Goal: Task Accomplishment & Management: Complete application form

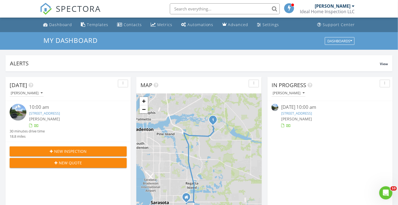
click at [291, 114] on link "14714 5th Terrace NE, Bradenton, FL 34212" at bounding box center [296, 113] width 31 height 5
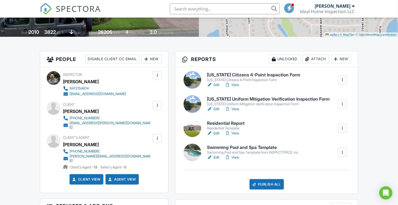
click at [220, 75] on h6 "[US_STATE] Citizens 4-Point Inspection Form" at bounding box center [253, 74] width 93 height 5
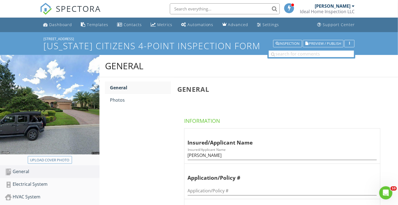
scroll to position [55, 0]
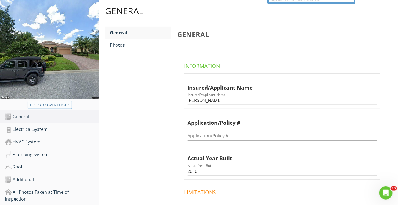
click at [50, 106] on div "Upload cover photo" at bounding box center [49, 104] width 39 height 5
type input "C:\fakepath\P8270053.JPG"
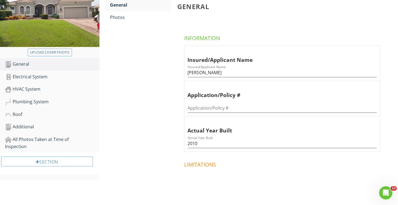
scroll to position [110, 0]
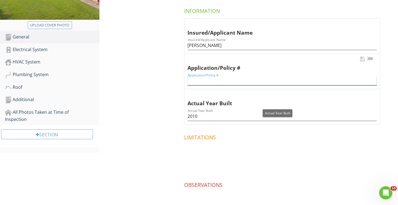
click at [210, 83] on input "Application/Policy #" at bounding box center [281, 80] width 189 height 9
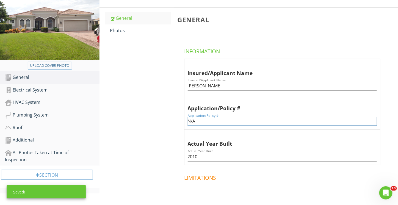
scroll to position [27, 0]
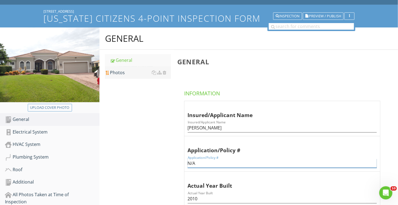
type input "N/A"
click at [120, 75] on div "Photos" at bounding box center [140, 72] width 61 height 7
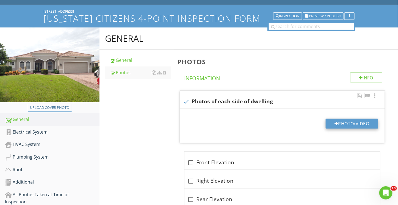
click at [348, 126] on button "Photo/Video" at bounding box center [351, 124] width 52 height 10
type input "C:\fakepath\P8270053.JPG"
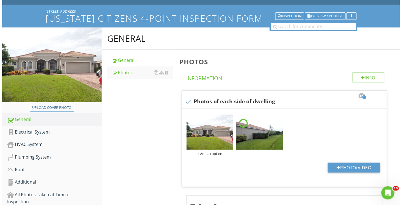
scroll to position [82, 0]
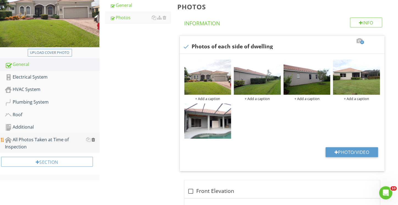
click at [93, 139] on div at bounding box center [93, 139] width 4 height 4
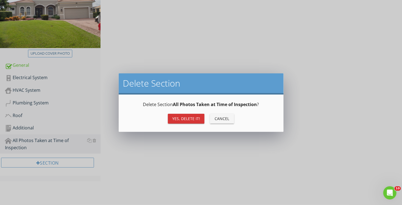
scroll to position [59, 0]
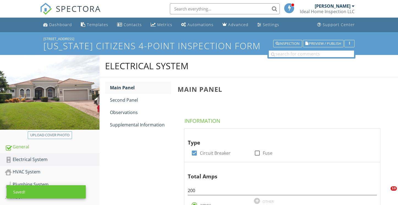
scroll to position [197, 0]
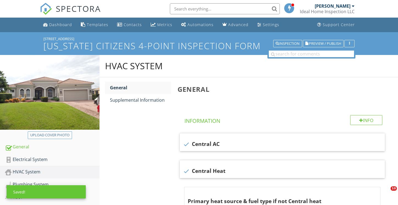
scroll to position [175, 0]
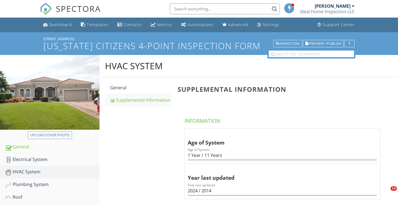
scroll to position [148, 0]
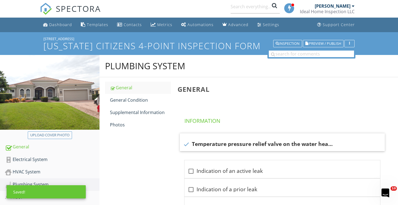
scroll to position [25, 0]
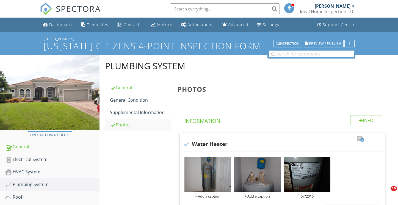
scroll to position [147, 0]
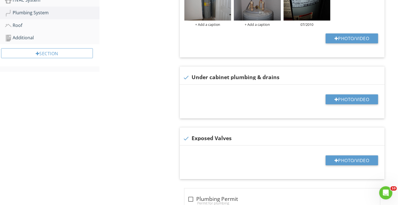
scroll to position [165, 0]
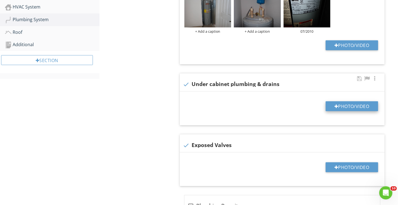
click at [346, 108] on button "Photo/Video" at bounding box center [351, 106] width 52 height 10
type input "C:\fakepath\P8010074.JPG"
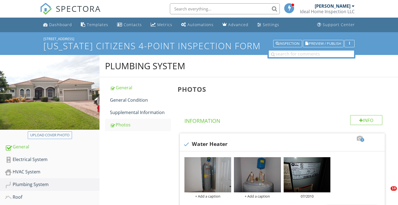
scroll to position [357, 0]
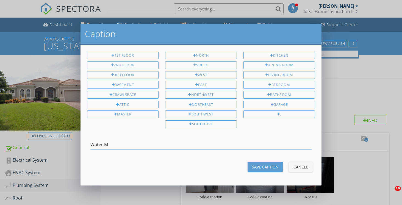
scroll to position [576, 0]
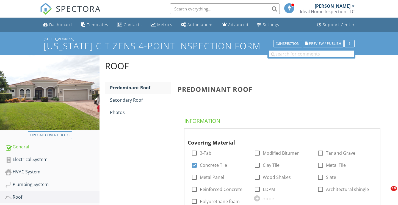
scroll to position [275, 0]
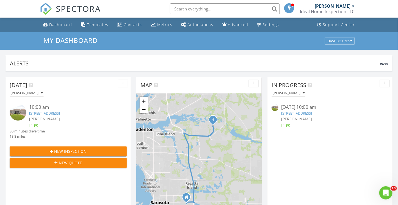
click at [292, 113] on link "14714 5th Terrace NE, Bradenton, FL 34212" at bounding box center [296, 113] width 31 height 5
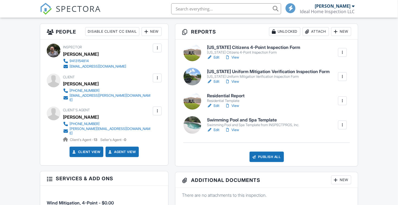
scroll to position [137, 0]
click at [227, 74] on div "[US_STATE] Uniform Mitigation Verification Inspection Form" at bounding box center [268, 76] width 122 height 4
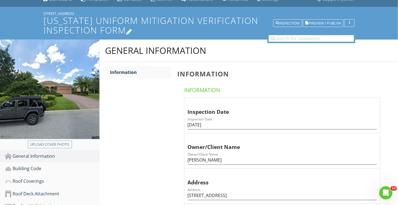
scroll to position [55, 0]
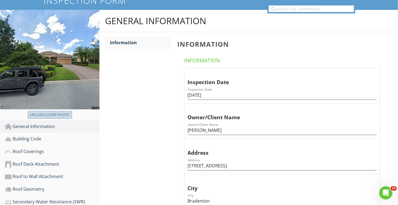
click at [49, 113] on div "Upload cover photo" at bounding box center [49, 114] width 39 height 5
type input "C:\fakepath\2025-08-27 19_29_54-Municipalities permit sites - File Explorer.png"
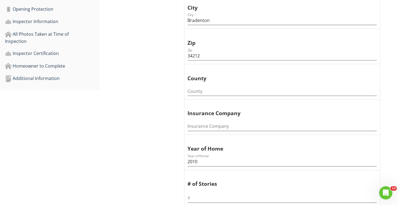
scroll to position [247, 0]
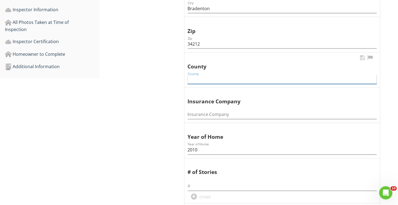
click at [195, 77] on input "County" at bounding box center [281, 79] width 189 height 9
type input "Manatee"
click at [200, 114] on input "Insurance Company" at bounding box center [281, 114] width 189 height 9
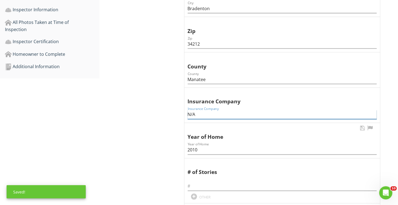
scroll to position [302, 0]
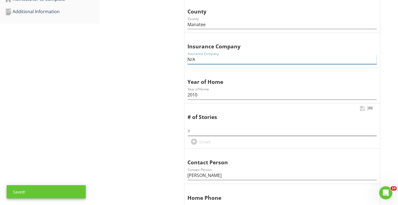
type input "N/A"
click at [196, 132] on input "text" at bounding box center [281, 131] width 189 height 9
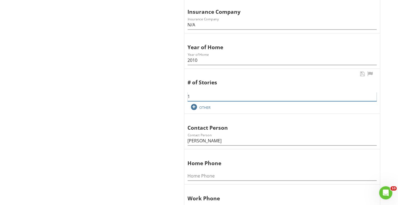
scroll to position [357, 0]
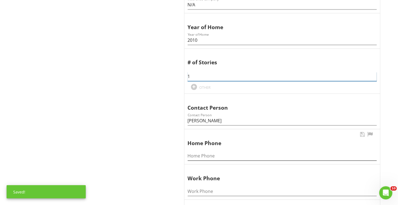
type input "1"
click at [198, 153] on input "Home Phone" at bounding box center [281, 155] width 189 height 9
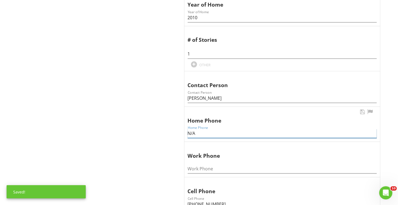
scroll to position [412, 0]
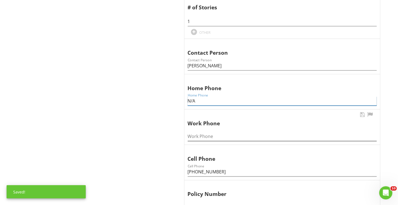
type input "N/A"
click at [197, 132] on input "Work Phone" at bounding box center [281, 136] width 189 height 9
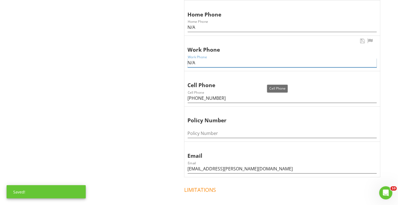
scroll to position [494, 0]
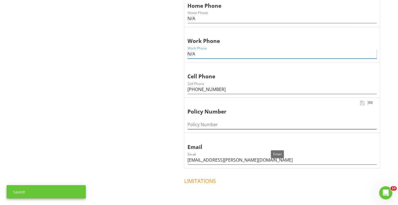
type input "N/A"
click at [203, 123] on input "Policy Number" at bounding box center [281, 124] width 189 height 9
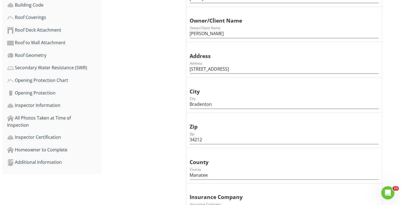
scroll to position [185, 0]
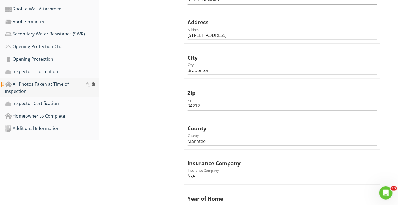
type input "N/A"
click at [93, 86] on div at bounding box center [93, 84] width 4 height 4
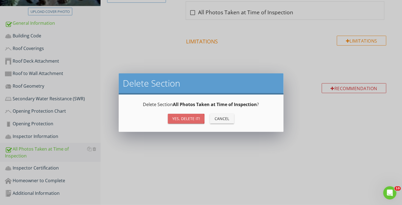
click at [185, 117] on div "Yes, Delete it!" at bounding box center [186, 119] width 28 height 6
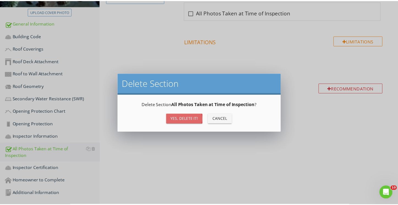
scroll to position [102, 0]
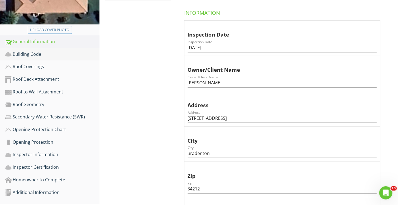
click at [29, 55] on div "Building Code" at bounding box center [52, 54] width 94 height 7
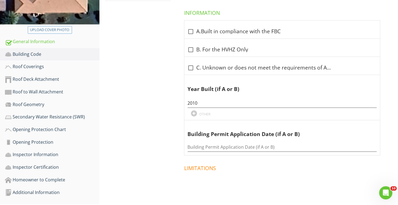
scroll to position [75, 0]
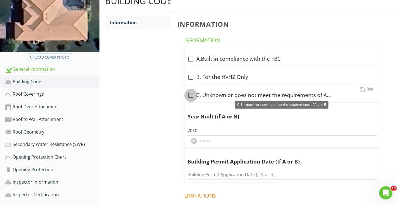
click at [191, 96] on div at bounding box center [190, 95] width 9 height 9
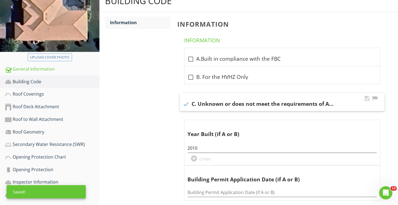
click at [186, 105] on div at bounding box center [185, 103] width 9 height 9
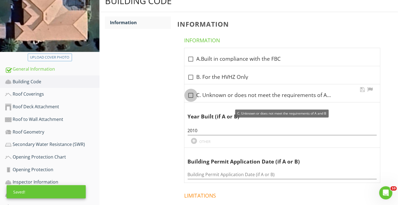
checkbox input "false"
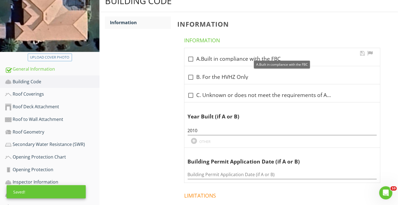
click at [190, 58] on div at bounding box center [190, 58] width 9 height 9
checkbox input "true"
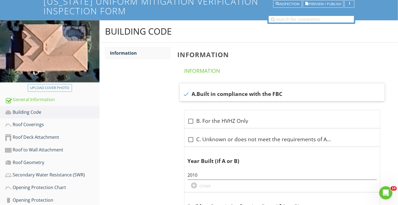
scroll to position [99, 0]
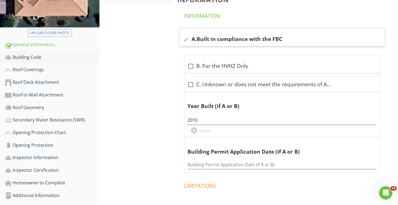
click at [12, 57] on div "Building Code" at bounding box center [52, 57] width 94 height 7
click at [21, 70] on div "Roof Coverings" at bounding box center [52, 69] width 94 height 7
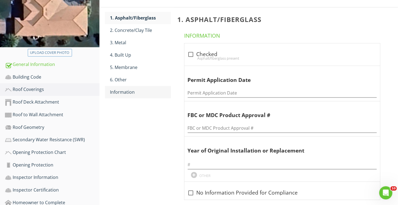
scroll to position [72, 0]
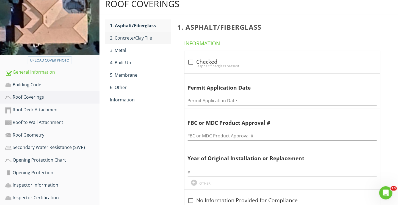
click at [132, 37] on div "2. Concrete/Clay Tile" at bounding box center [140, 38] width 61 height 7
click at [191, 64] on div "Concrete/clay tile present" at bounding box center [281, 66] width 189 height 4
checkbox input "true"
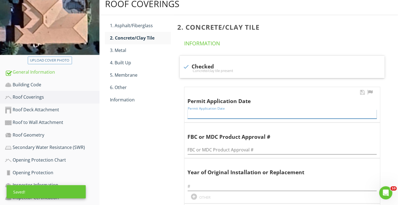
click at [191, 113] on input "Permit Application Date" at bounding box center [281, 114] width 189 height 9
type input "09/30/2009"
click at [209, 149] on input "FBC or MDC Product Approval #" at bounding box center [281, 149] width 189 height 9
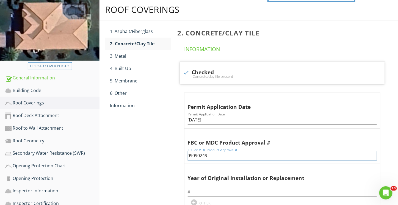
scroll to position [39, 0]
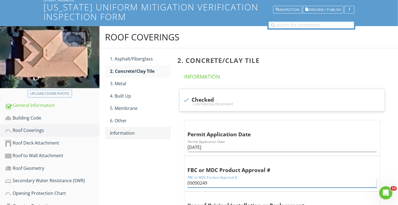
type input "09090249"
click at [122, 134] on div "Information" at bounding box center [140, 133] width 61 height 7
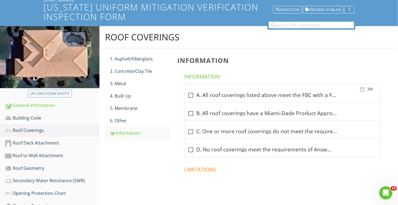
click at [192, 95] on div at bounding box center [190, 95] width 9 height 9
checkbox input "true"
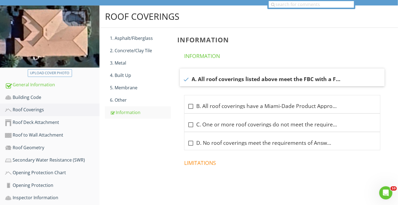
scroll to position [66, 0]
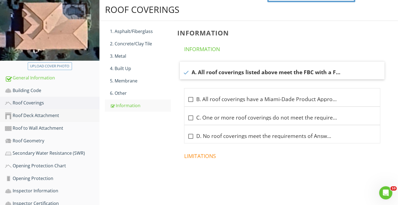
click at [18, 115] on div "Roof Deck Attachment" at bounding box center [52, 115] width 94 height 7
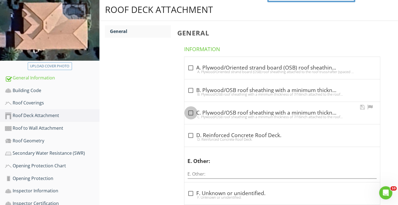
click at [193, 112] on div at bounding box center [190, 112] width 9 height 9
checkbox input "true"
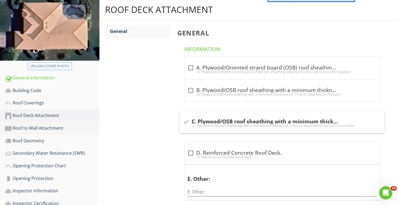
click at [32, 130] on div "Roof to Wall Attachment" at bounding box center [52, 128] width 94 height 7
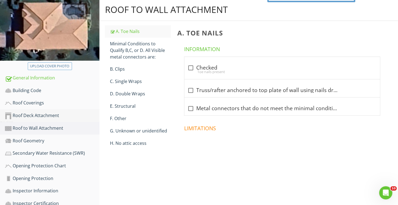
click at [24, 117] on div "Roof Deck Attachment" at bounding box center [52, 115] width 94 height 7
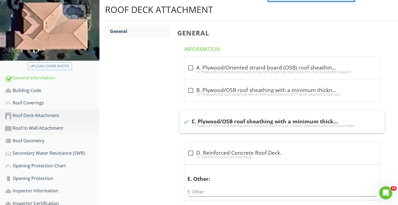
click at [27, 128] on div "Roof to Wall Attachment" at bounding box center [52, 128] width 94 height 7
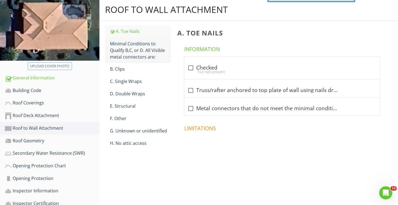
click at [142, 51] on div "Minimal Conditions to Qualify B,C, or D. All Visible metal connectors are:" at bounding box center [140, 50] width 61 height 20
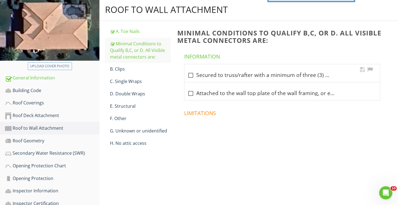
click at [190, 77] on div at bounding box center [190, 75] width 9 height 9
checkbox input "true"
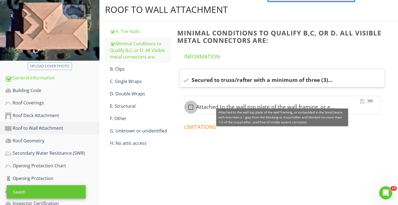
click at [190, 105] on div at bounding box center [190, 106] width 9 height 9
checkbox input "true"
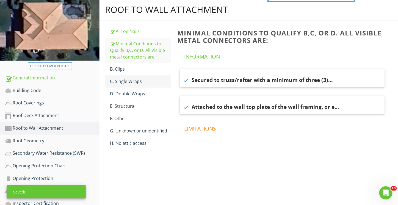
click at [142, 82] on div "C. Single Wraps" at bounding box center [140, 81] width 61 height 7
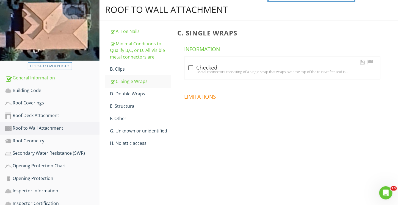
click at [191, 69] on div "Metal connectors consisting of a single strap that wraps over the top of the tr…" at bounding box center [281, 71] width 189 height 4
checkbox input "true"
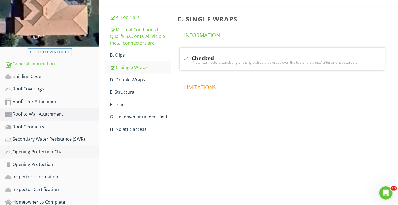
scroll to position [94, 0]
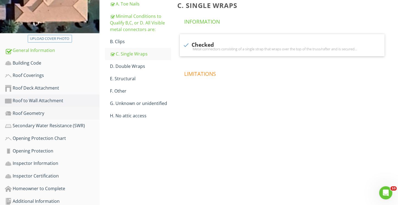
click at [33, 116] on div "Roof Geometry" at bounding box center [52, 113] width 94 height 7
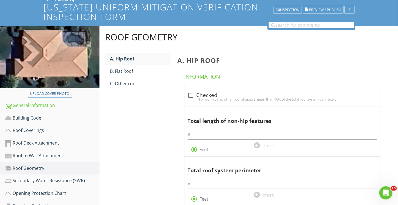
scroll to position [39, 0]
click at [190, 96] on div at bounding box center [190, 95] width 9 height 9
checkbox input "true"
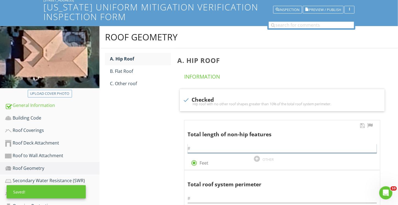
click at [209, 147] on input "text" at bounding box center [281, 148] width 189 height 9
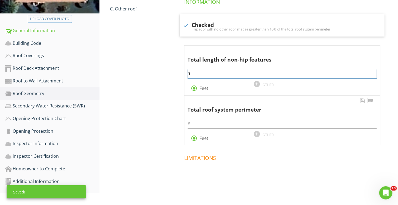
scroll to position [114, 0]
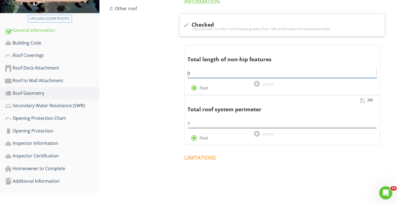
type input "0"
click at [205, 123] on input "text" at bounding box center [281, 123] width 189 height 9
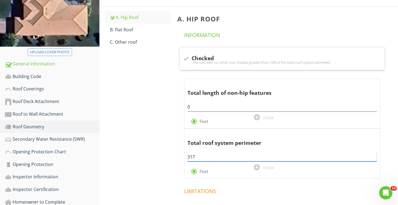
scroll to position [86, 0]
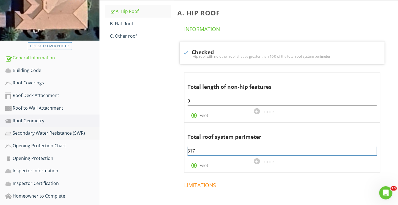
type input "317"
click at [32, 134] on div "Secondary Water Resistance (SWR)" at bounding box center [52, 133] width 94 height 7
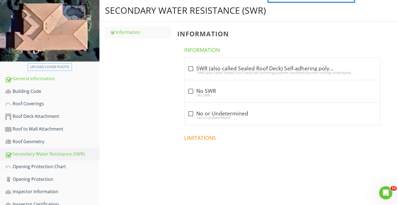
scroll to position [31, 0]
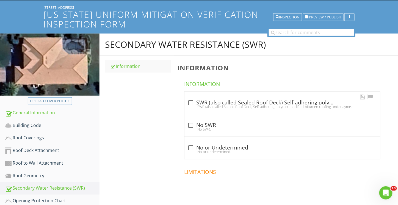
click at [187, 104] on div "SWR (also called Sealed Roof Deck) Self-adhering polymer modified-bitumen roofi…" at bounding box center [281, 106] width 189 height 4
checkbox input "true"
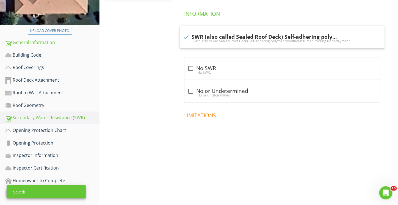
scroll to position [102, 0]
click at [33, 127] on div "Opening Protection Chart" at bounding box center [52, 130] width 94 height 7
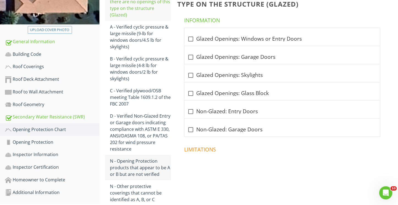
scroll to position [75, 0]
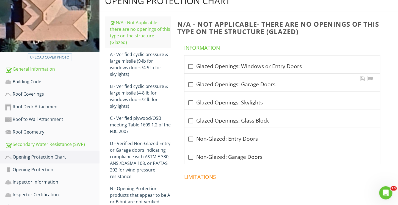
click at [190, 87] on div at bounding box center [190, 84] width 9 height 9
checkbox input "true"
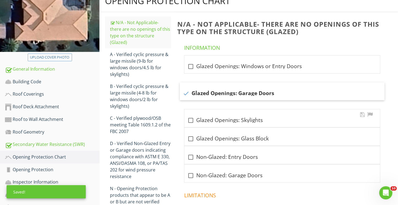
click at [191, 121] on div at bounding box center [190, 120] width 9 height 9
checkbox input "true"
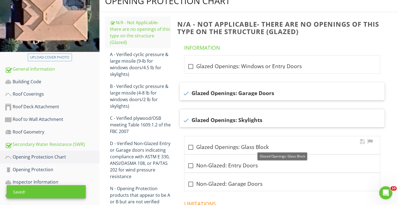
click at [190, 146] on div at bounding box center [190, 146] width 9 height 9
checkbox input "true"
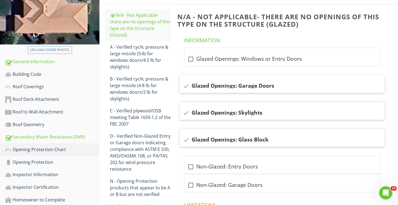
scroll to position [75, 0]
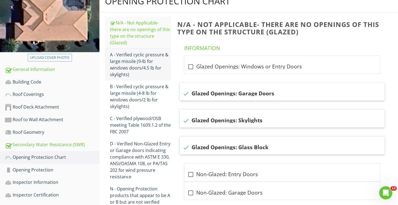
click at [118, 54] on div "A - Verified cyclic pressure & large missile (9‐lb for windows doors/4.5 lb for…" at bounding box center [140, 64] width 61 height 26
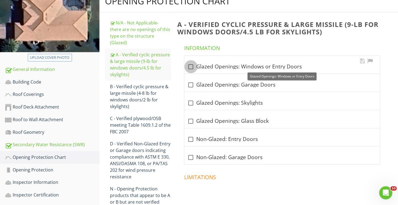
click at [191, 66] on div at bounding box center [190, 66] width 9 height 9
checkbox input "true"
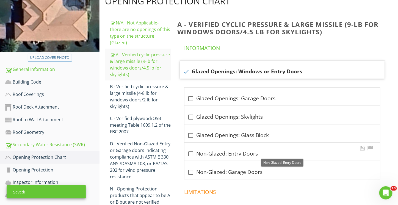
click at [191, 152] on div at bounding box center [190, 153] width 9 height 9
checkbox input "true"
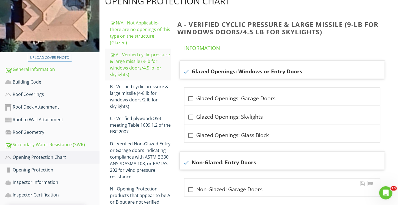
click at [192, 190] on div at bounding box center [190, 189] width 9 height 9
checkbox input "true"
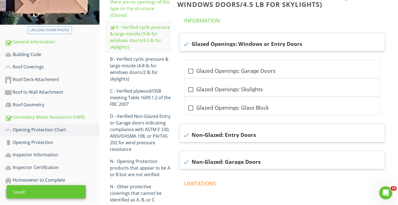
scroll to position [128, 0]
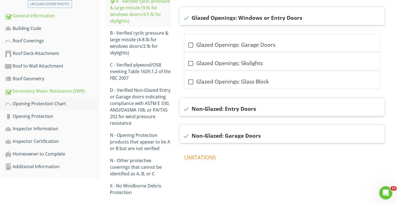
click at [45, 105] on div "Opening Protection Chart" at bounding box center [52, 103] width 94 height 7
click at [37, 119] on div "Opening Protection" at bounding box center [52, 116] width 94 height 7
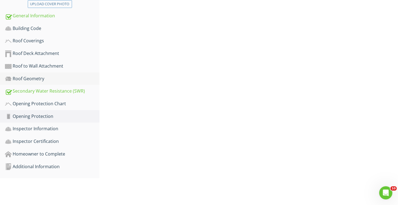
scroll to position [102, 0]
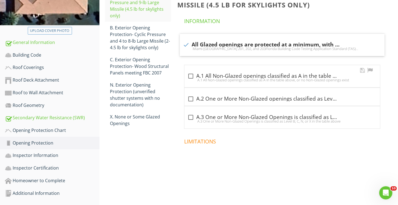
click at [189, 78] on div "A.1 All Non-Glazed openings classified as A in the table above, or no Non-Glaze…" at bounding box center [281, 80] width 189 height 4
checkbox input "true"
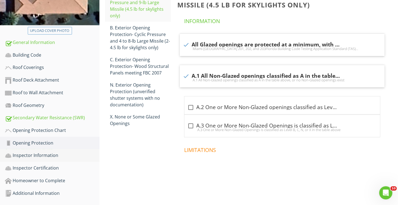
click at [27, 155] on div "Inspector Information" at bounding box center [52, 155] width 94 height 7
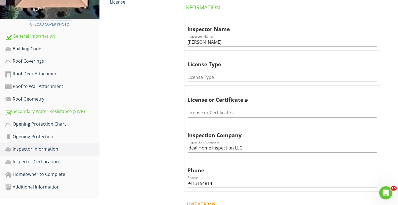
scroll to position [101, 0]
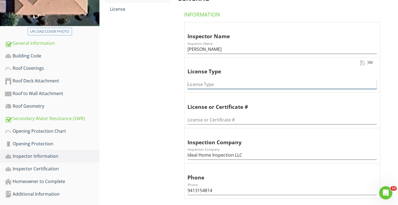
click at [208, 83] on input "License Type" at bounding box center [281, 84] width 189 height 9
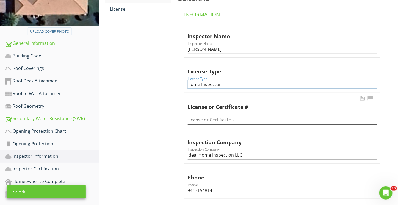
type input "Home Inspector"
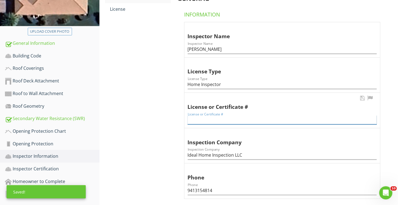
click at [200, 117] on input "License or Certificate #" at bounding box center [281, 119] width 189 height 9
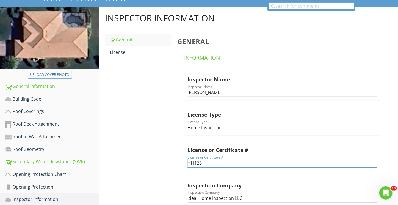
scroll to position [44, 0]
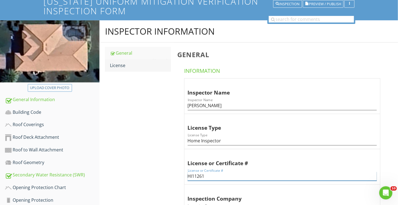
type input "HI11261"
click at [119, 68] on div "License" at bounding box center [140, 65] width 61 height 7
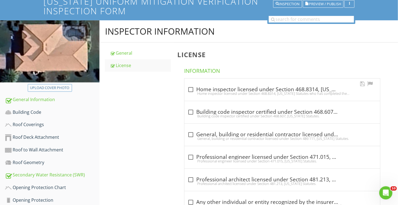
click at [187, 90] on div at bounding box center [190, 89] width 9 height 9
checkbox input "true"
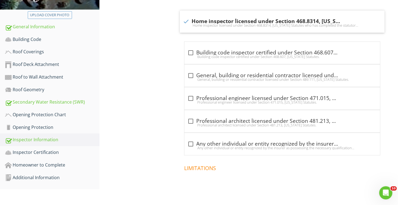
scroll to position [127, 0]
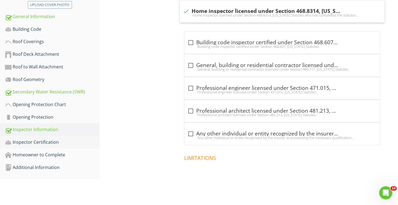
click at [46, 144] on div "Inspector Certification" at bounding box center [52, 142] width 94 height 7
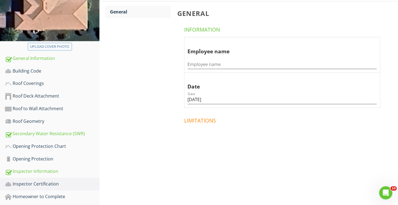
scroll to position [75, 0]
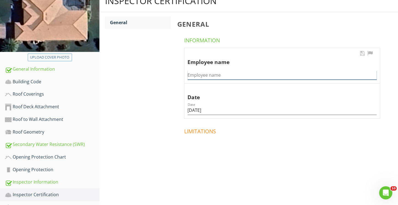
click at [204, 76] on input "Employee name" at bounding box center [281, 75] width 189 height 9
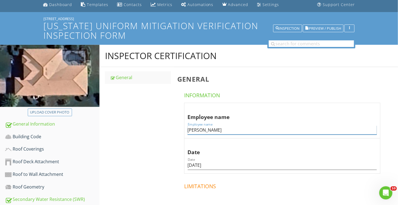
scroll to position [102, 0]
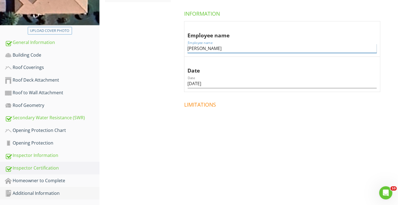
type input "[PERSON_NAME]"
click at [32, 192] on div "Additional Information" at bounding box center [52, 193] width 94 height 7
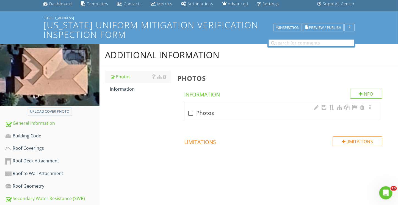
scroll to position [20, 0]
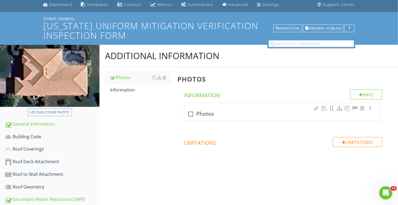
click at [237, 116] on div "check_box_outline_blank Photos" at bounding box center [281, 114] width 189 height 7
checkbox input "true"
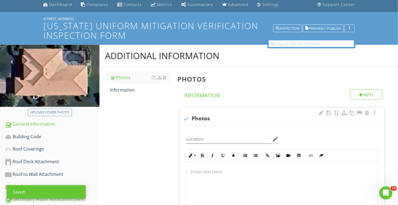
scroll to position [102, 0]
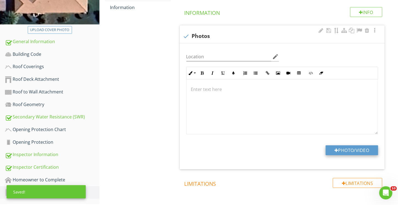
click at [346, 149] on button "Photo/Video" at bounding box center [351, 150] width 52 height 10
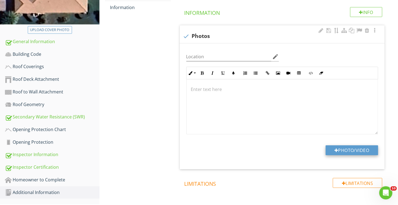
type input "C:\fakepath\2025-08-27 19_29_54-Municipalities permit sites - File Explorer.png"
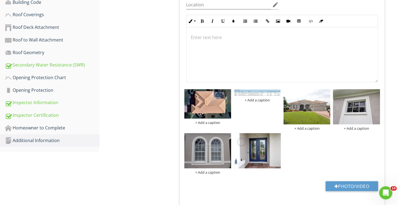
scroll to position [157, 0]
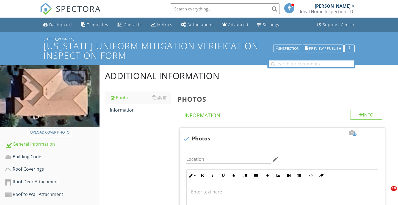
scroll to position [404, 0]
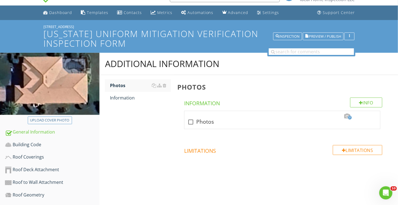
scroll to position [12, 0]
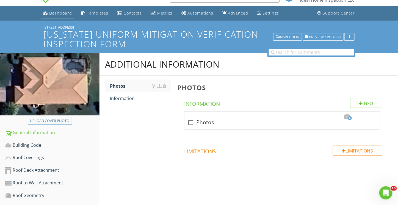
click at [61, 15] on link "Dashboard" at bounding box center [57, 13] width 33 height 10
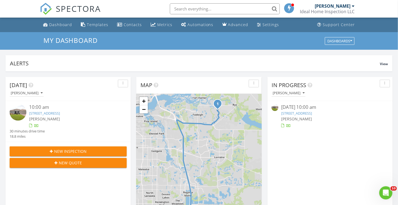
click at [289, 115] on link "14714 5th Terrace NE, Bradenton, FL 34212" at bounding box center [296, 113] width 31 height 5
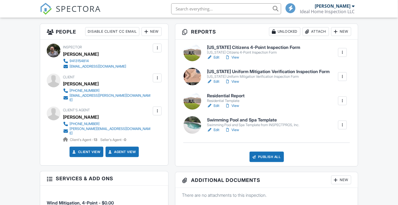
click at [264, 158] on div "Publish All" at bounding box center [266, 157] width 34 height 10
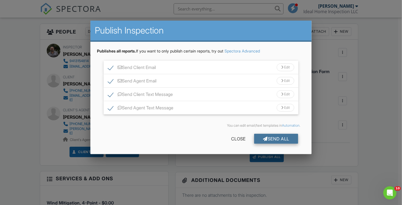
click at [272, 138] on div "Send All" at bounding box center [276, 139] width 44 height 10
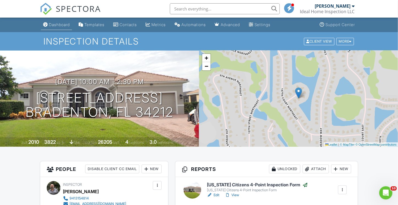
click at [56, 26] on div "Dashboard" at bounding box center [59, 24] width 21 height 5
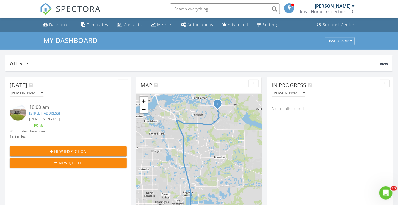
click at [69, 150] on span "New Inspection" at bounding box center [70, 151] width 32 height 6
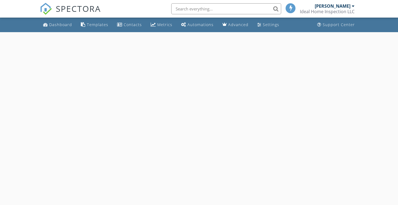
select select "7"
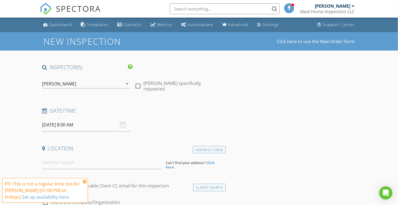
click at [88, 126] on input "[DATE] 8:00 AM" at bounding box center [86, 124] width 88 height 13
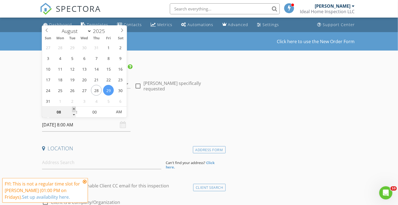
type input "09"
type input "[DATE] 9:00 AM"
click at [74, 110] on span at bounding box center [74, 109] width 4 height 5
type input "10"
type input "[DATE] 10:00 AM"
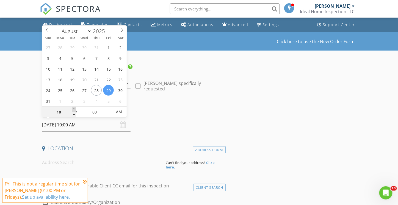
click at [74, 110] on span at bounding box center [74, 109] width 4 height 5
click at [94, 145] on h4 "Location" at bounding box center [132, 148] width 181 height 7
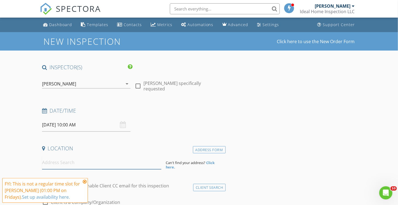
click at [67, 165] on input at bounding box center [101, 162] width 119 height 13
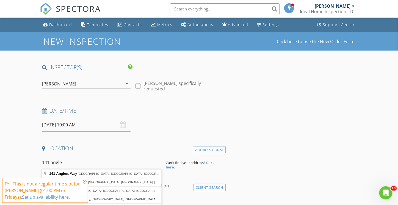
click at [83, 181] on icon at bounding box center [85, 181] width 4 height 4
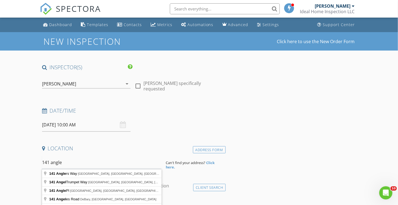
click at [76, 162] on input "141 angle" at bounding box center [101, 162] width 119 height 13
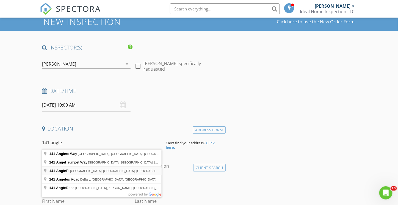
scroll to position [27, 0]
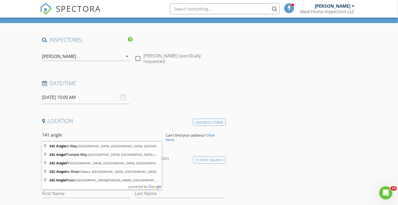
click at [73, 135] on input "141 angle" at bounding box center [101, 134] width 119 height 13
type input "[STREET_ADDRESS]"
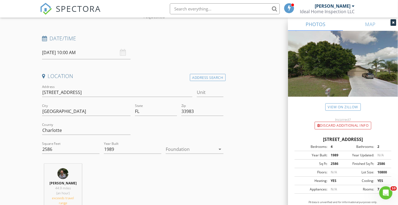
scroll to position [82, 0]
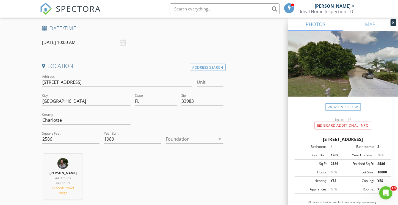
click at [220, 140] on icon "arrow_drop_down" at bounding box center [220, 139] width 7 height 7
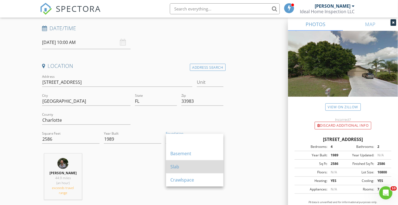
click at [184, 170] on div "Slab" at bounding box center [194, 166] width 49 height 13
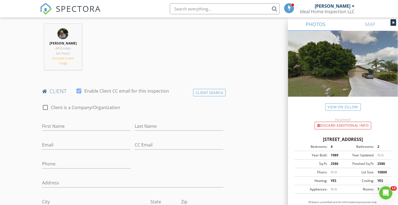
scroll to position [220, 0]
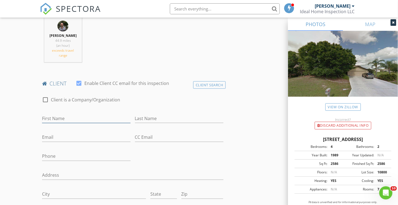
click at [63, 119] on input "First Name" at bounding box center [86, 118] width 88 height 9
type input "[PERSON_NAME]"
click at [142, 117] on input "Last Name" at bounding box center [179, 118] width 88 height 9
type input "Kalupiec"
click at [58, 137] on input "Email" at bounding box center [86, 137] width 88 height 9
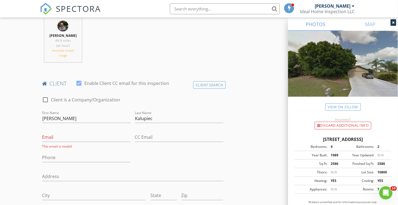
click at [170, 156] on div "check_box_outline_blank Client is a Company/Organization First Name [PERSON_NAM…" at bounding box center [133, 170] width 186 height 158
click at [55, 154] on input "Phone" at bounding box center [86, 157] width 88 height 9
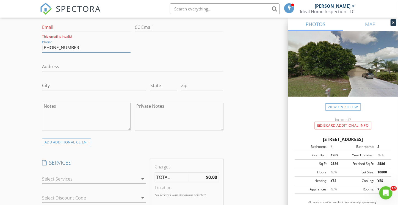
scroll to position [384, 0]
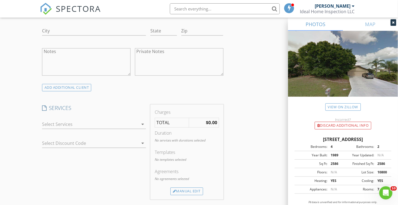
type input "[PHONE_NUMBER]"
click at [143, 124] on icon "arrow_drop_down" at bounding box center [142, 124] width 7 height 7
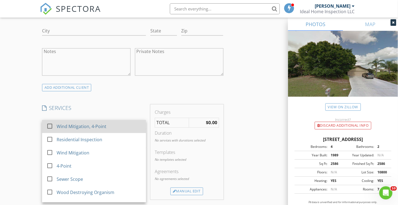
click at [99, 125] on div "Wind Mitigation, 4-Point" at bounding box center [82, 126] width 50 height 7
checkbox input "false"
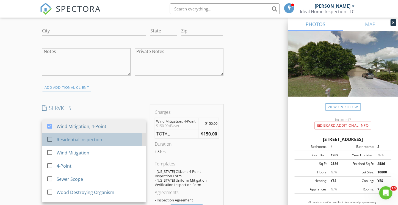
click at [96, 136] on div "Residential Inspection" at bounding box center [80, 139] width 46 height 7
checkbox input "true"
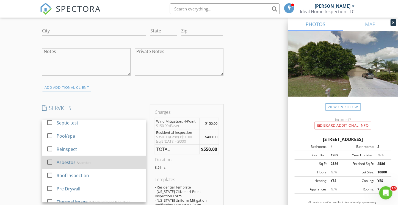
scroll to position [110, 0]
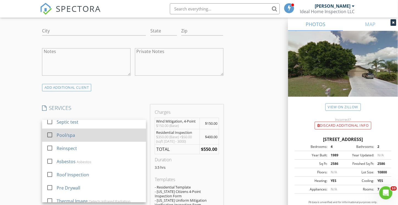
click at [74, 136] on div "Pool/spa" at bounding box center [99, 135] width 85 height 11
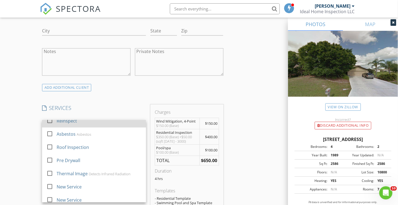
scroll to position [142, 0]
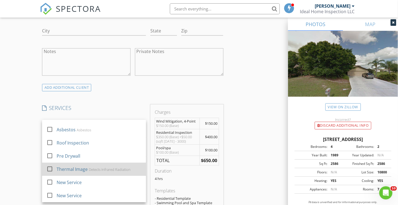
click at [76, 169] on div "Thermal Image" at bounding box center [72, 169] width 31 height 7
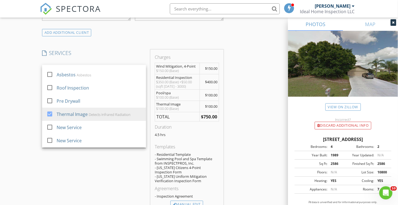
scroll to position [494, 0]
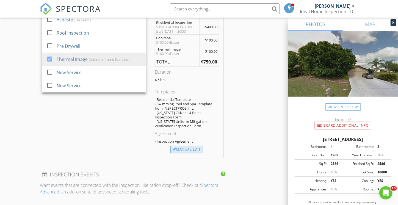
click at [186, 148] on div "Manual Edit" at bounding box center [186, 149] width 33 height 8
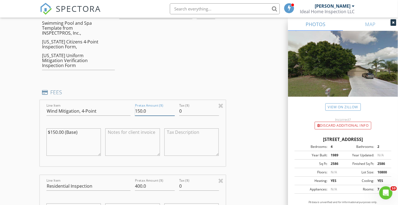
click at [153, 107] on input "150.0" at bounding box center [155, 111] width 40 height 9
type input "1"
type input "00"
click at [136, 181] on input "400.0" at bounding box center [155, 185] width 40 height 9
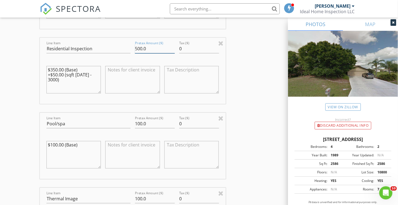
scroll to position [686, 0]
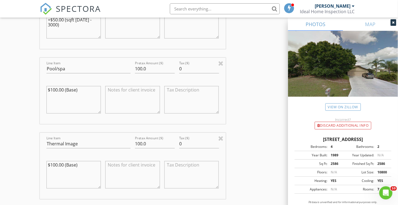
type input "500.0"
click at [152, 139] on input "100.0" at bounding box center [155, 143] width 40 height 9
type input "1"
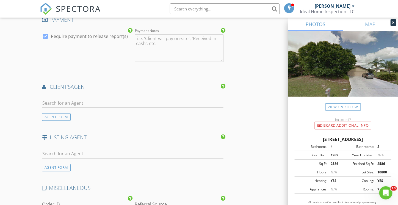
scroll to position [961, 0]
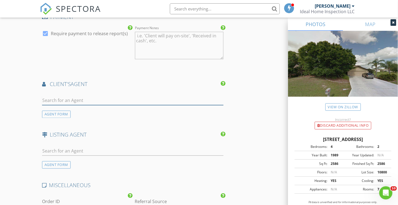
click at [62, 96] on input "text" at bounding box center [132, 100] width 181 height 9
type input "[PERSON_NAME]"
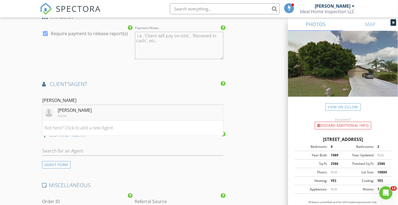
click at [66, 114] on div "Acme" at bounding box center [75, 116] width 34 height 4
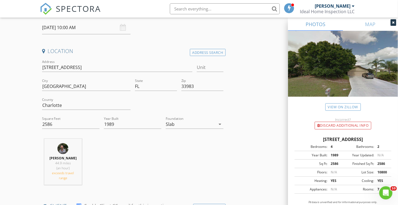
scroll to position [55, 0]
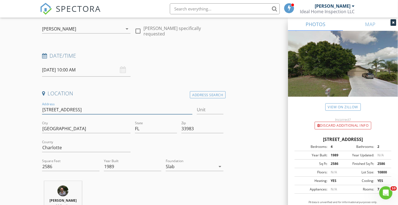
drag, startPoint x: 71, startPoint y: 110, endPoint x: 39, endPoint y: 111, distance: 31.6
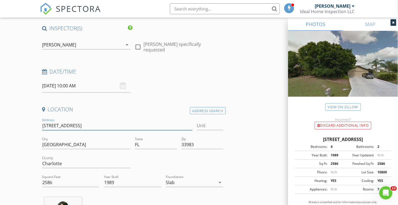
scroll to position [27, 0]
